Goal: Register for event/course

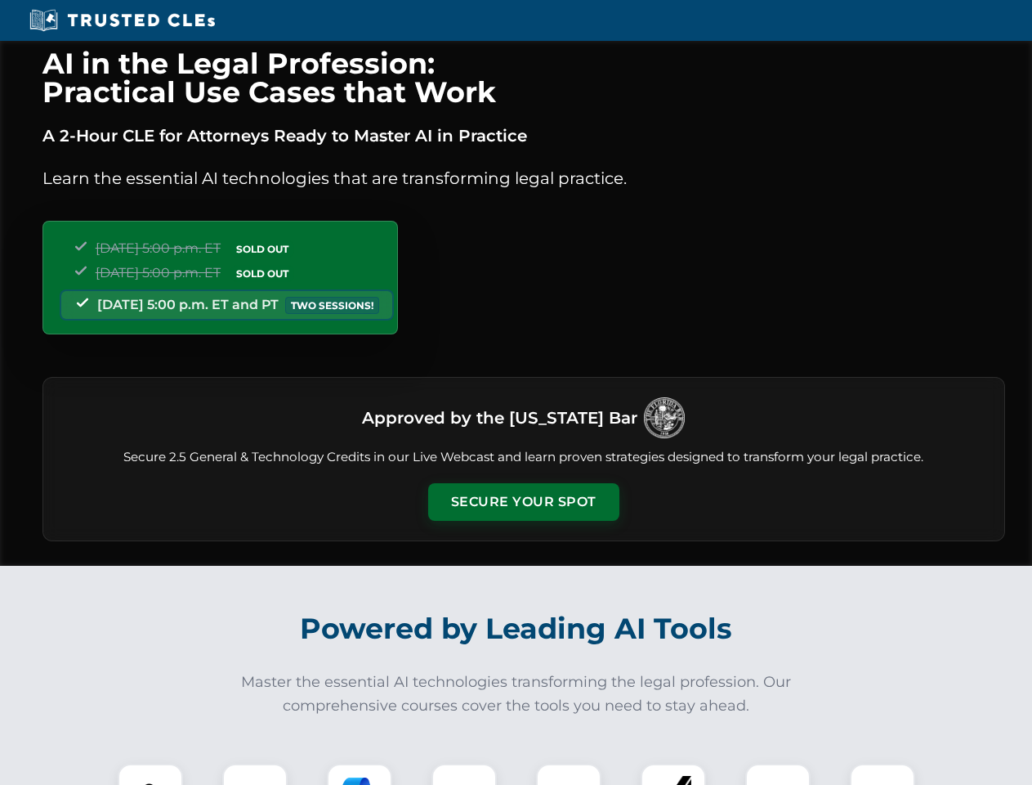
click at [523, 502] on button "Secure Your Spot" at bounding box center [523, 502] width 191 height 38
click at [150, 774] on img at bounding box center [150, 795] width 47 height 47
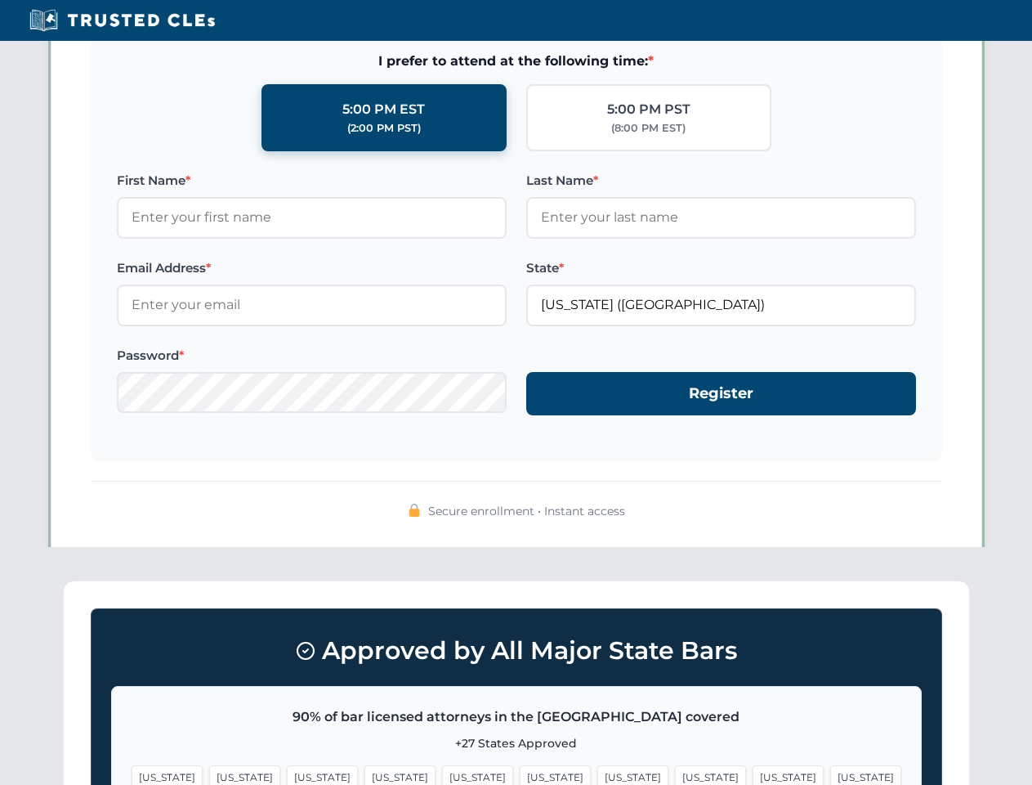
click at [598, 774] on span "[US_STATE]" at bounding box center [633, 777] width 71 height 24
click at [753, 774] on span "[US_STATE]" at bounding box center [788, 777] width 71 height 24
